Goal: Browse casually

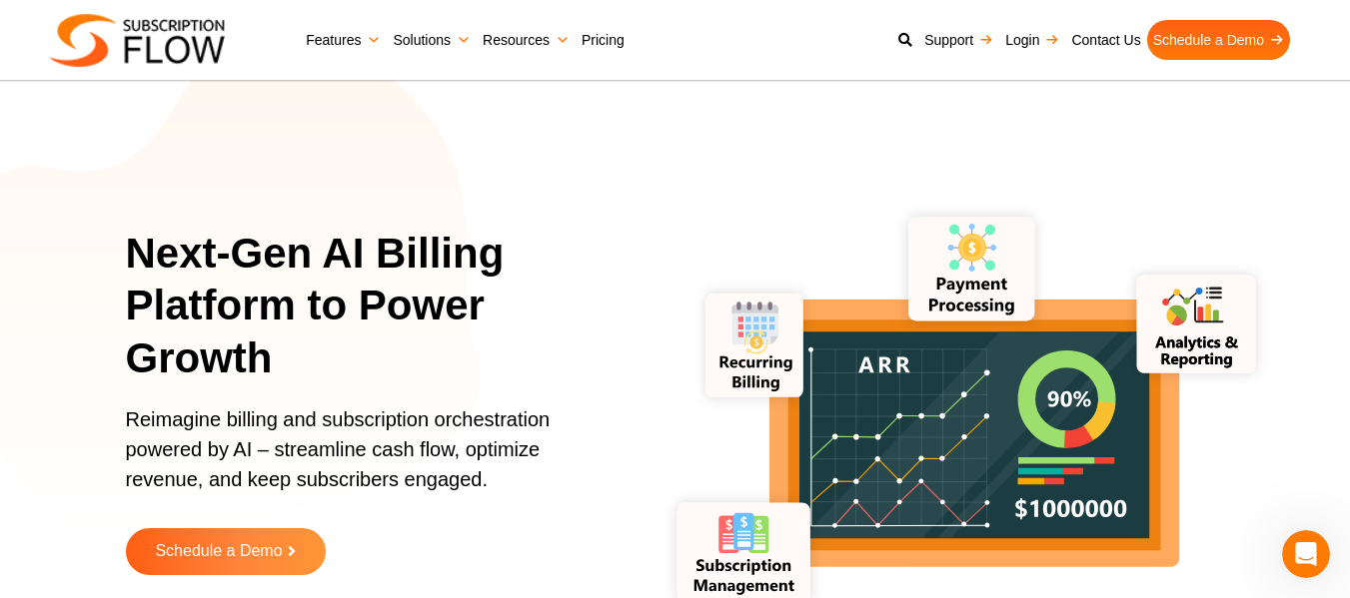
click at [442, 195] on div "Next-Gen AI Billing Platform to Power Growth Reimagine billing and subscription…" at bounding box center [675, 416] width 1199 height 649
